Goal: Find specific page/section: Find specific page/section

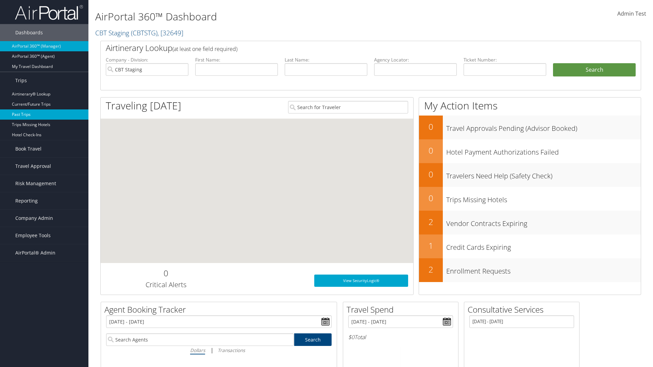
click at [44, 115] on link "Past Trips" at bounding box center [44, 115] width 88 height 10
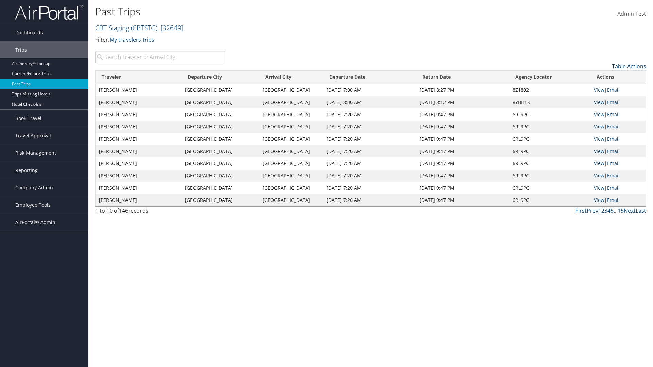
click at [629, 66] on link "Table Actions" at bounding box center [629, 66] width 34 height 7
click at [601, 78] on link "Traveler" at bounding box center [601, 78] width 89 height 12
click at [601, 89] on link "Departure City" at bounding box center [601, 89] width 89 height 12
click at [601, 101] on link "Arrival City" at bounding box center [601, 101] width 89 height 12
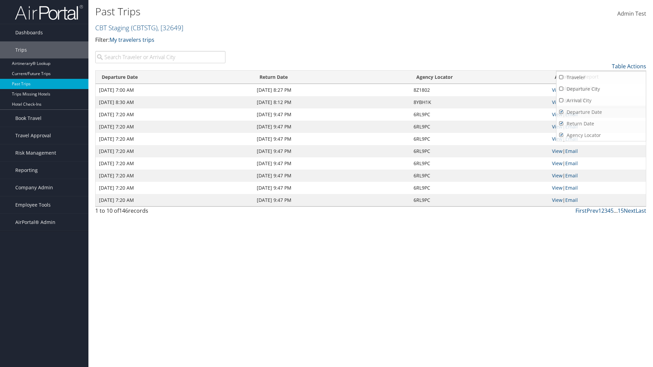
click at [601, 112] on link "Departure Date" at bounding box center [601, 112] width 89 height 12
click at [601, 124] on link "Return Date" at bounding box center [601, 124] width 89 height 12
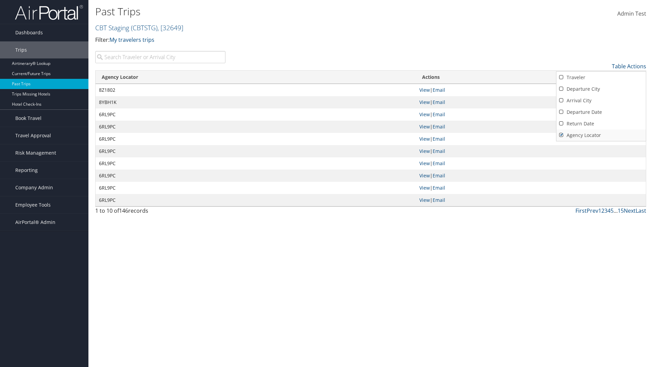
click at [601, 135] on link "Agency Locator" at bounding box center [601, 136] width 89 height 12
click at [601, 124] on link "Return Date" at bounding box center [601, 124] width 89 height 12
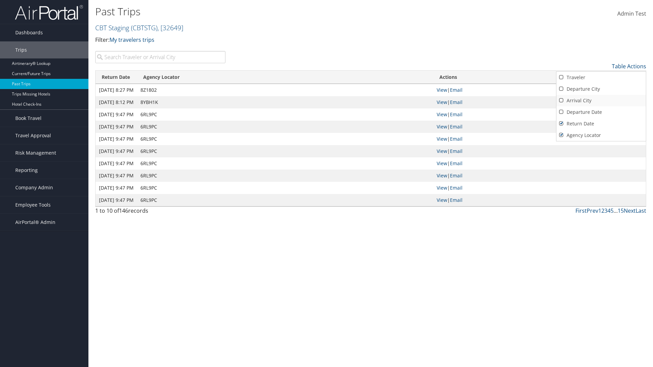
click at [601, 112] on link "Departure Date" at bounding box center [601, 112] width 89 height 12
click at [601, 101] on link "Arrival City" at bounding box center [601, 101] width 89 height 12
click at [601, 89] on link "Departure City" at bounding box center [601, 89] width 89 height 12
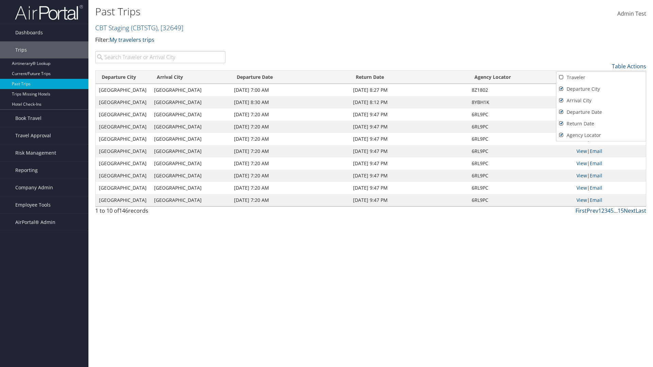
click at [601, 78] on link "Traveler" at bounding box center [601, 78] width 89 height 12
click at [327, 184] on div at bounding box center [326, 183] width 653 height 367
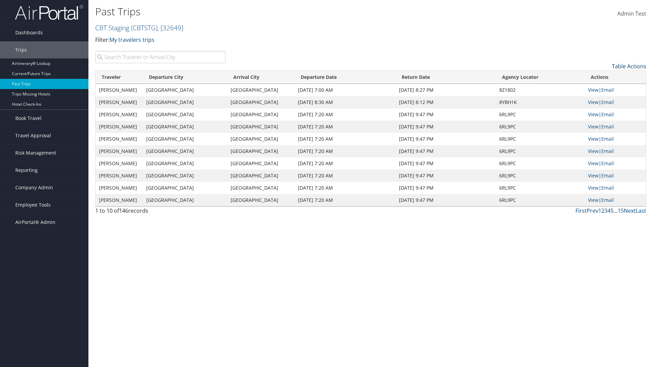
click at [629, 66] on link "Table Actions" at bounding box center [629, 66] width 34 height 7
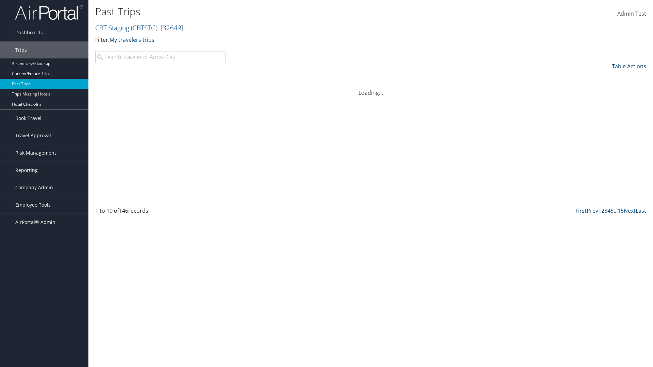
click at [629, 66] on link "Table Actions" at bounding box center [629, 66] width 34 height 7
